Goal: Transaction & Acquisition: Purchase product/service

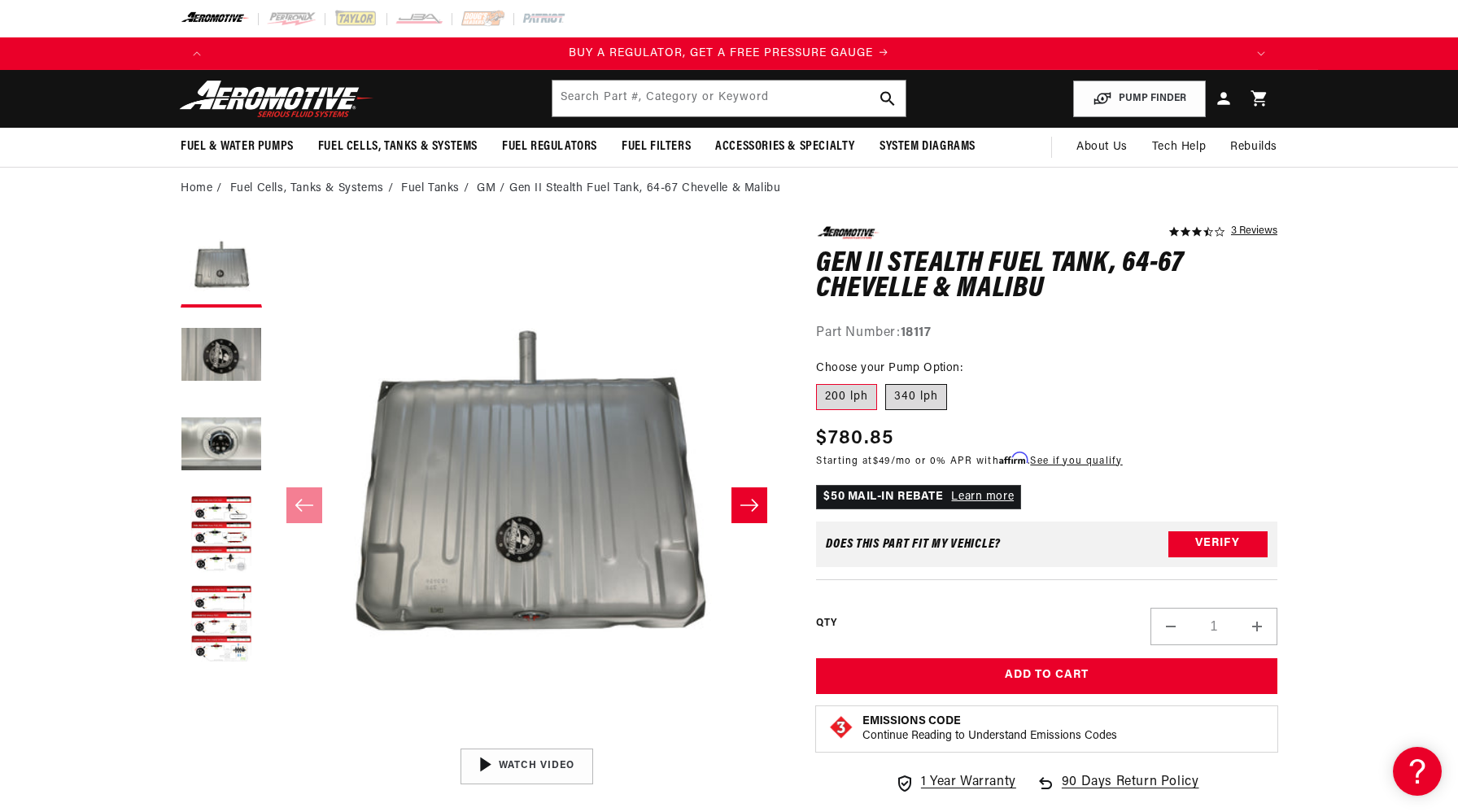
click at [917, 393] on label "340 lph" at bounding box center [916, 396] width 62 height 26
click at [886, 382] on input "340 lph" at bounding box center [885, 381] width 1 height 1
radio input "true"
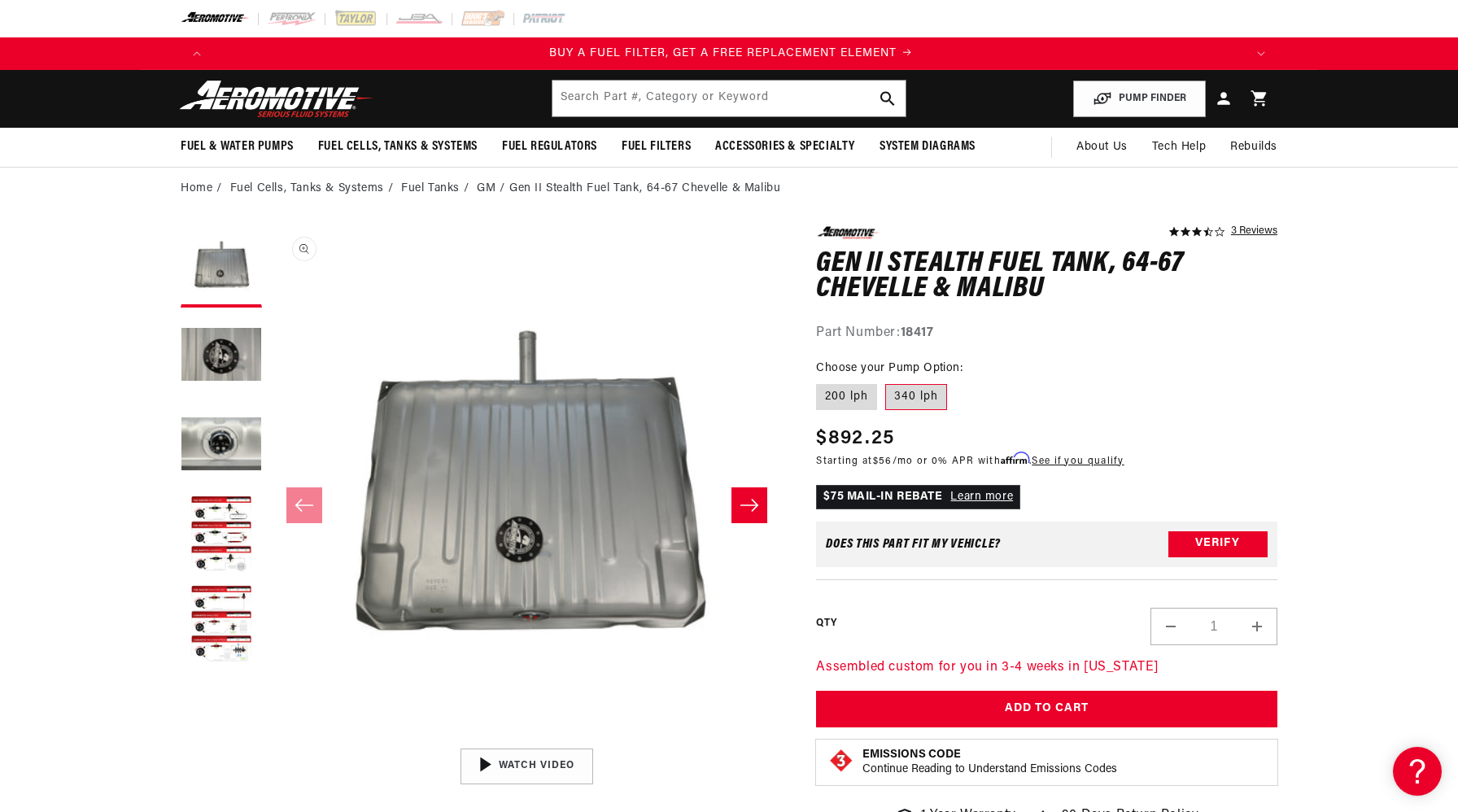
scroll to position [0, 1032]
click at [239, 438] on button "Load image 3 in gallery view" at bounding box center [222, 446] width 82 height 82
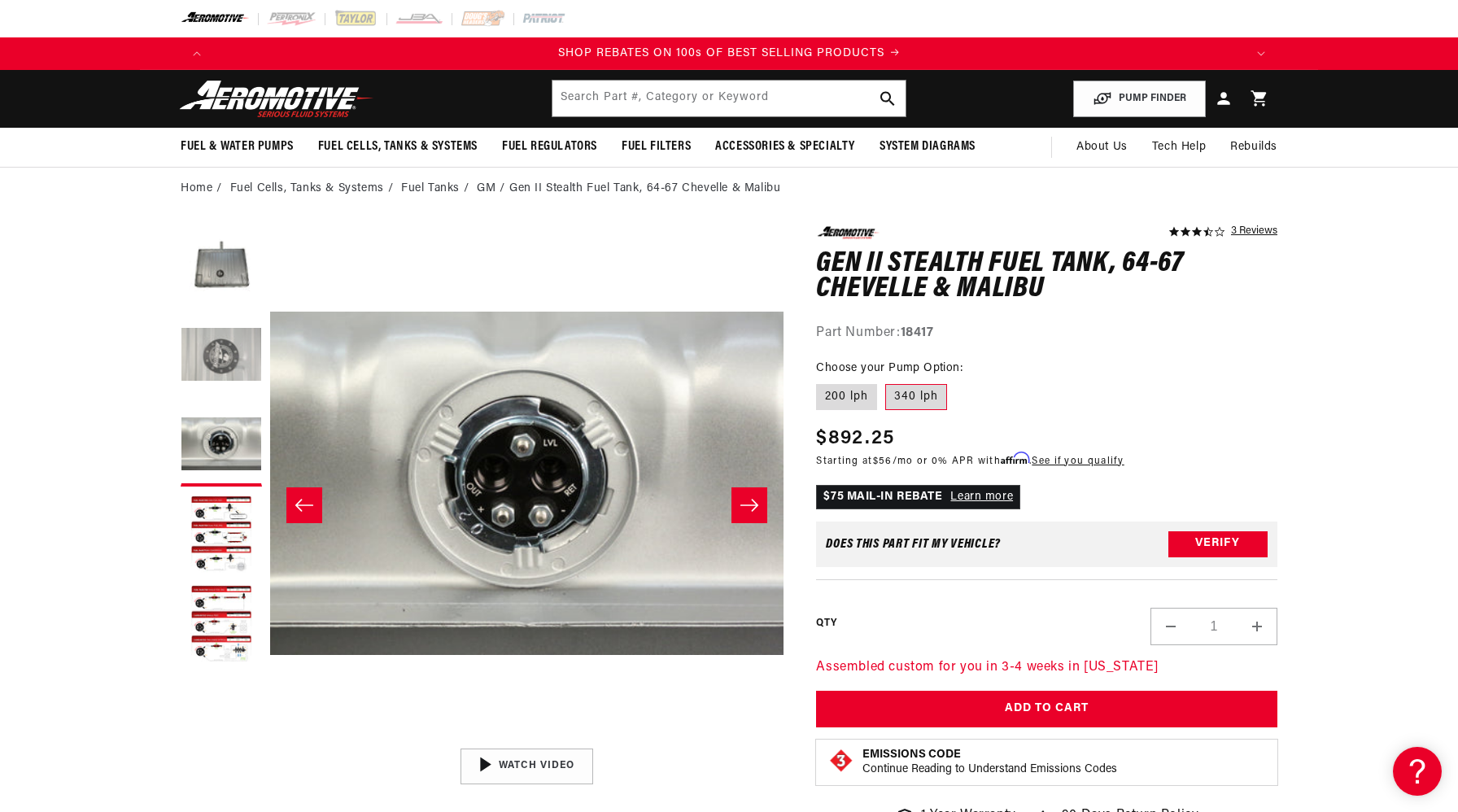
click at [245, 394] on button "Load image 2 in gallery view" at bounding box center [222, 357] width 82 height 82
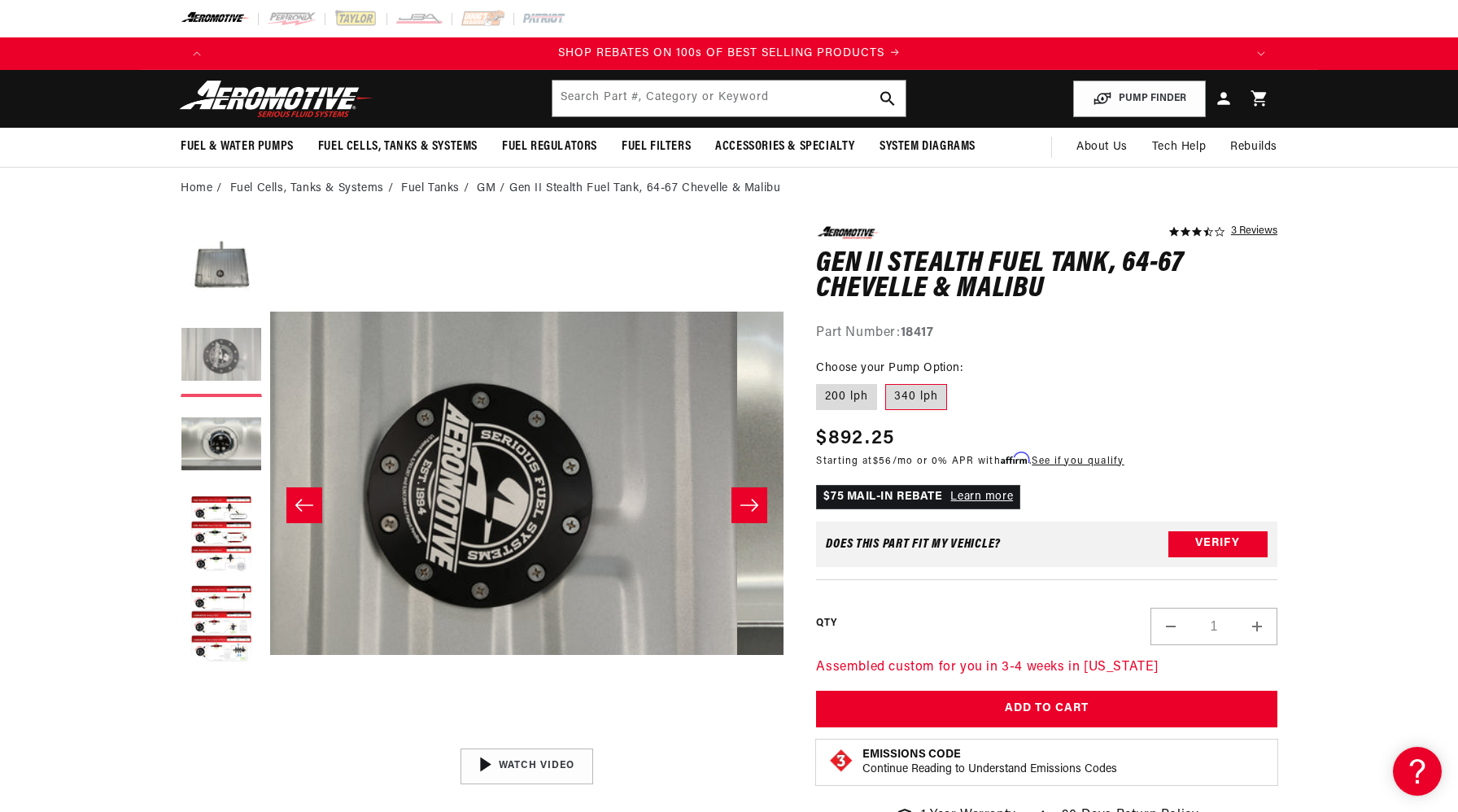
scroll to position [0, 514]
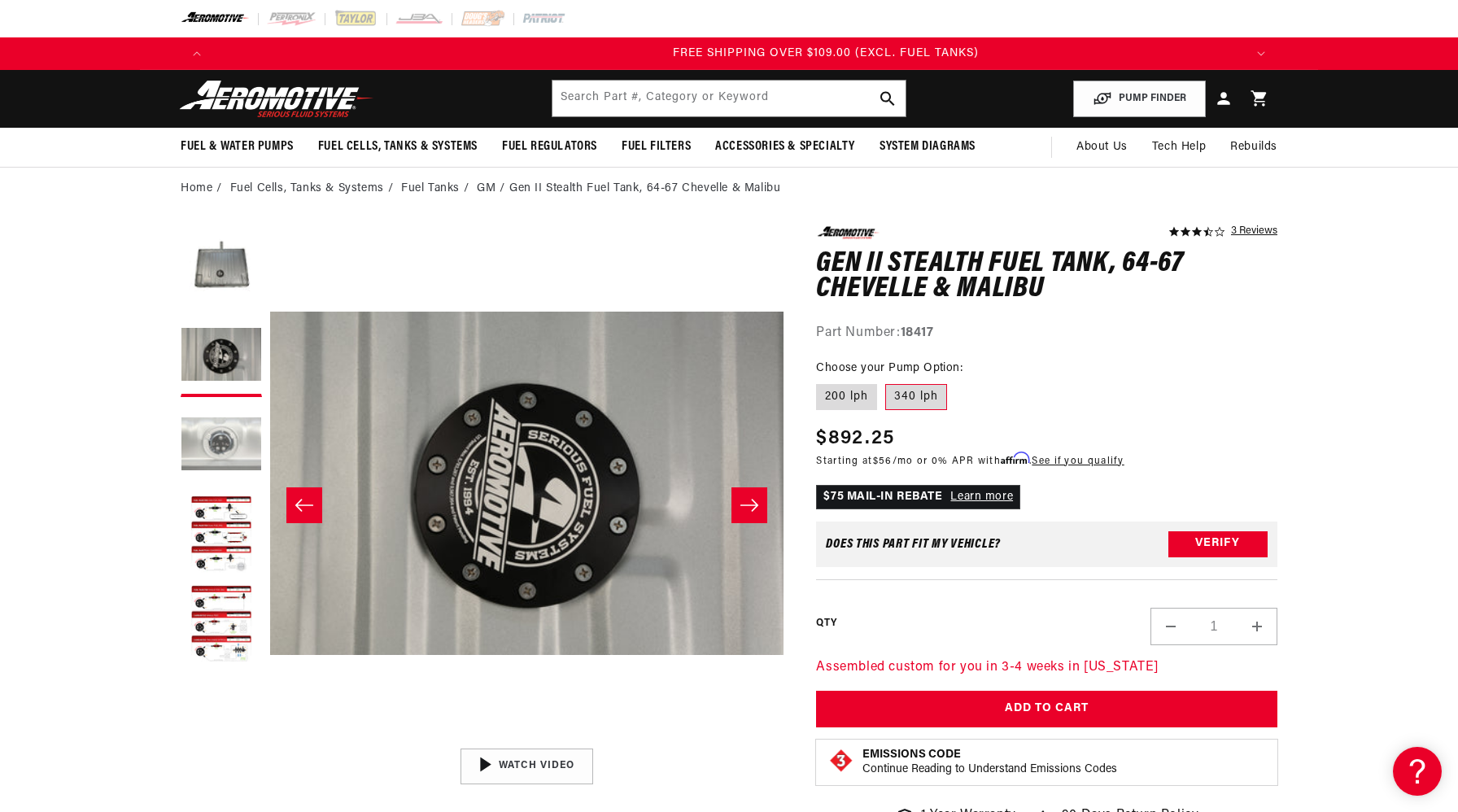
click at [215, 459] on button "Load image 3 in gallery view" at bounding box center [222, 446] width 82 height 82
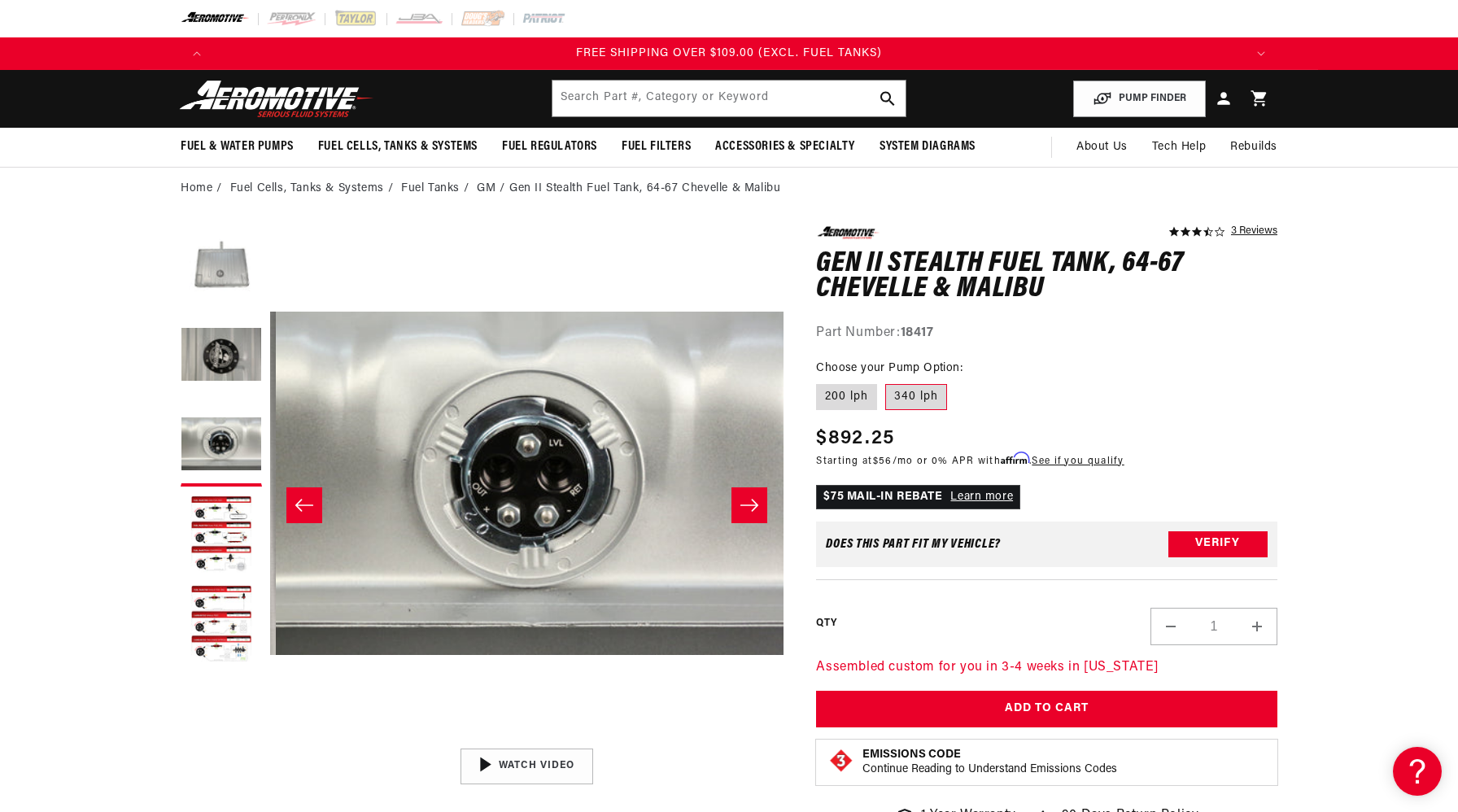
scroll to position [0, 1028]
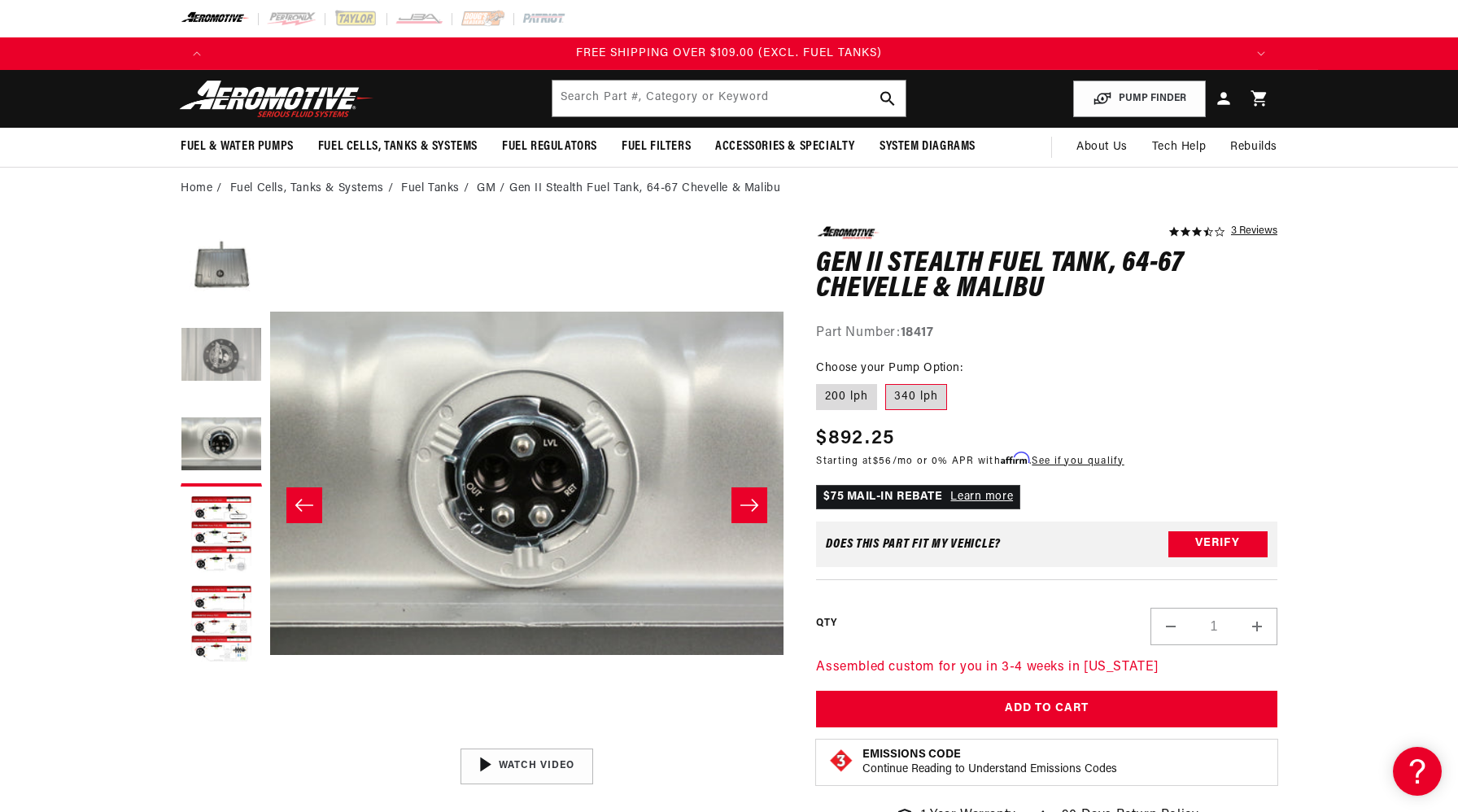
click at [230, 365] on button "Load image 2 in gallery view" at bounding box center [222, 357] width 82 height 82
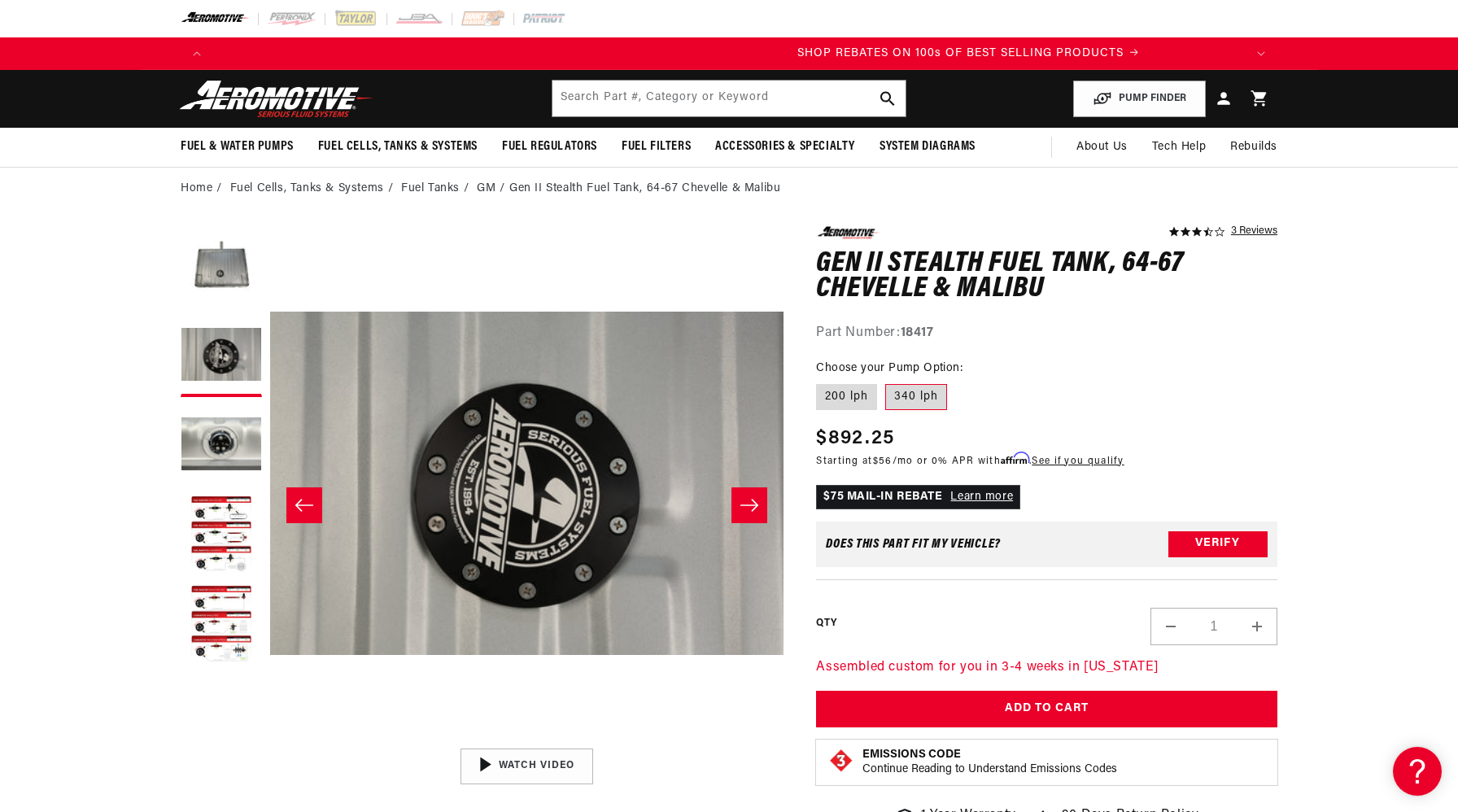
scroll to position [0, 2064]
click at [206, 515] on button "Load image 4 in gallery view" at bounding box center [222, 535] width 82 height 82
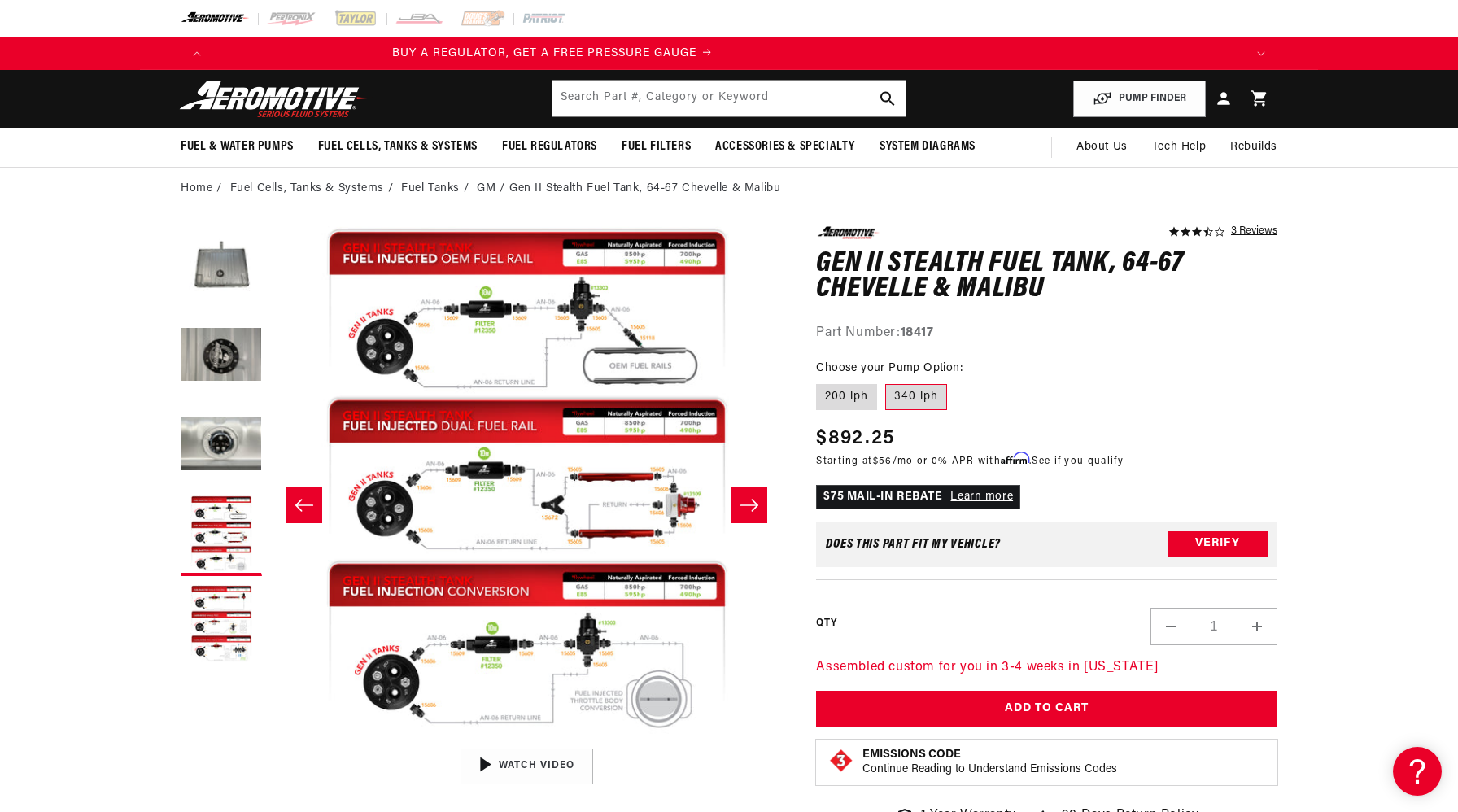
scroll to position [0, 0]
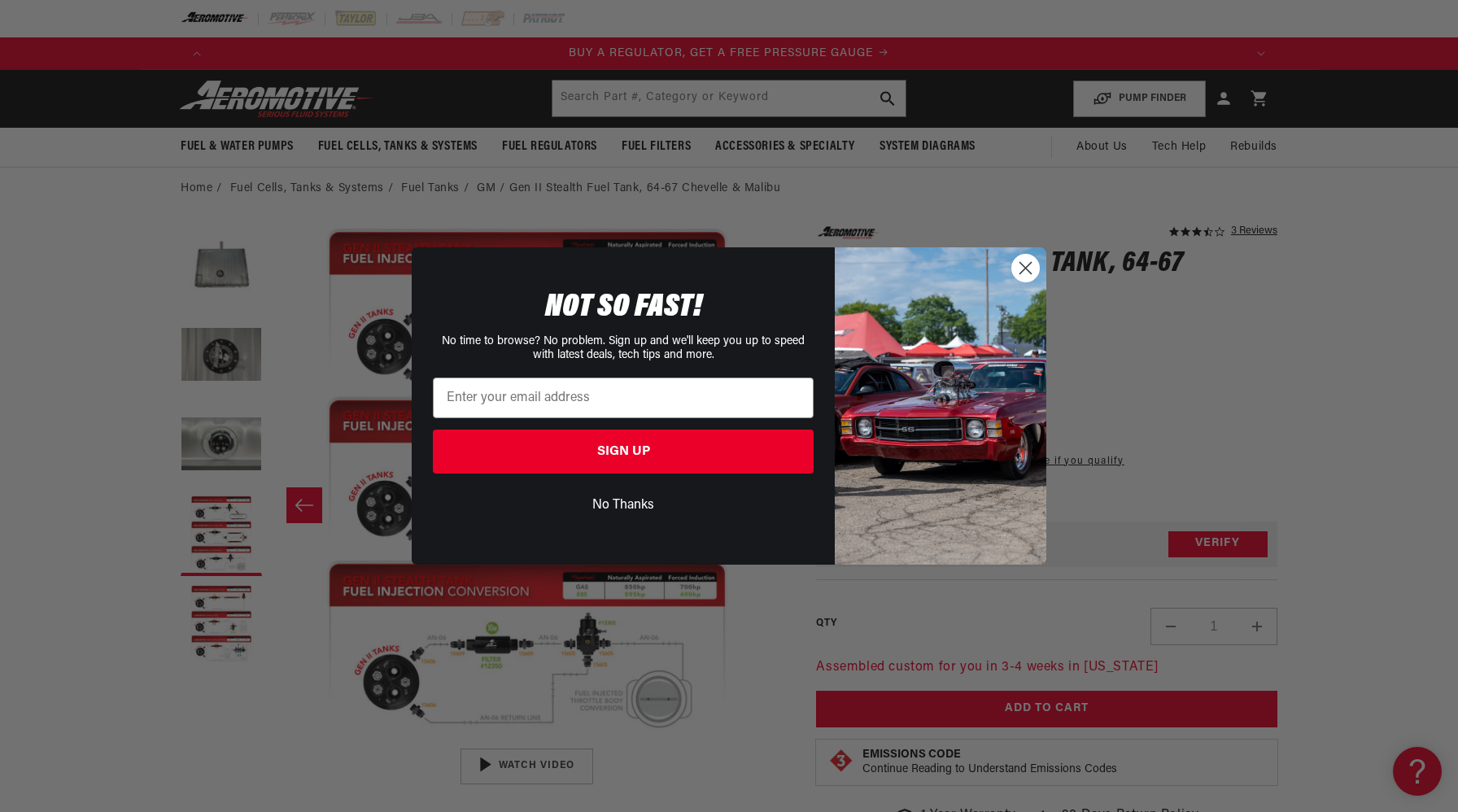
click at [1028, 269] on circle "Close dialog" at bounding box center [1026, 268] width 27 height 27
